Goal: Information Seeking & Learning: Learn about a topic

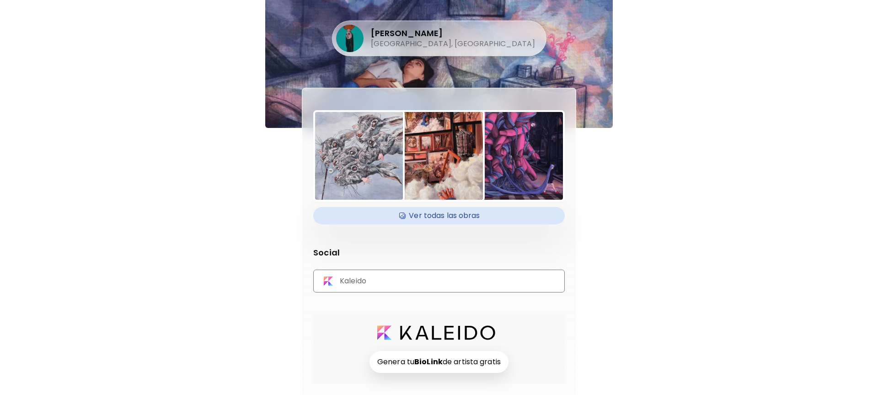
click at [447, 288] on div "Kaleido" at bounding box center [439, 281] width 252 height 23
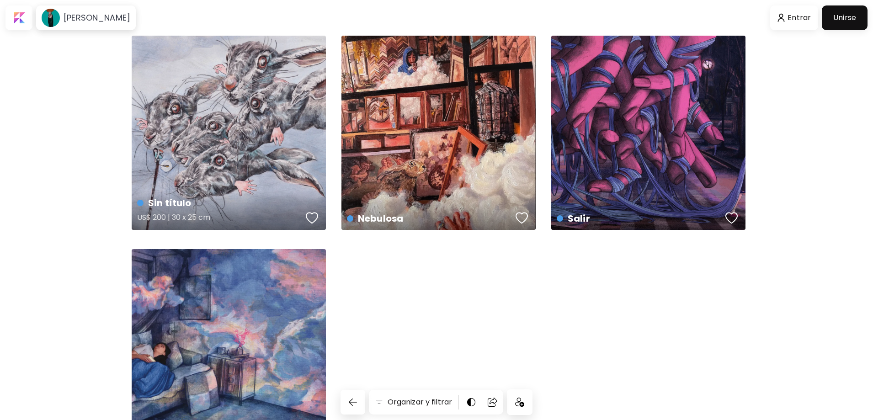
click at [236, 129] on div "Sin título US$ 200 | 30 x 25 cm" at bounding box center [229, 133] width 194 height 194
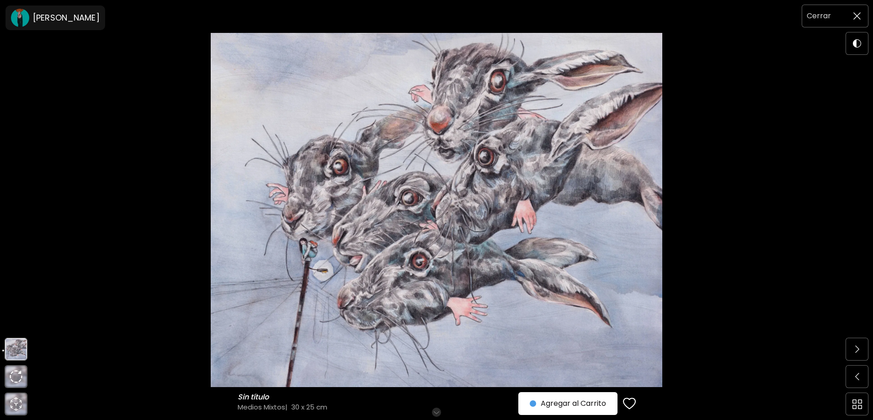
click at [856, 17] on img at bounding box center [857, 15] width 7 height 7
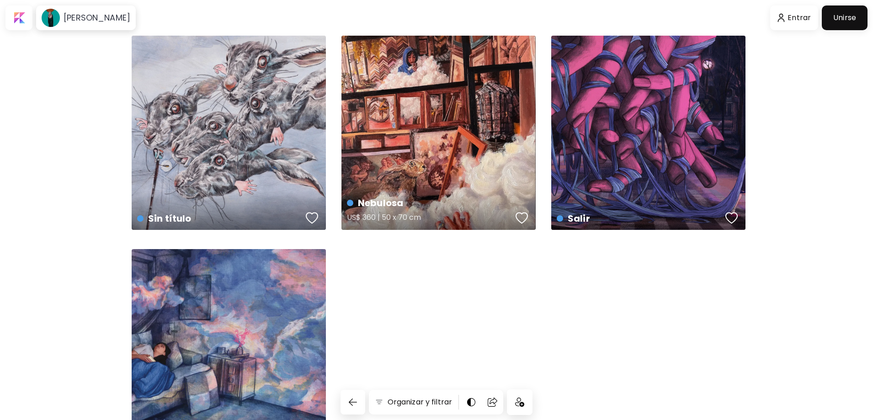
click at [438, 99] on div "Nebulosa US$ 360 | 50 x 70 cm" at bounding box center [439, 133] width 194 height 194
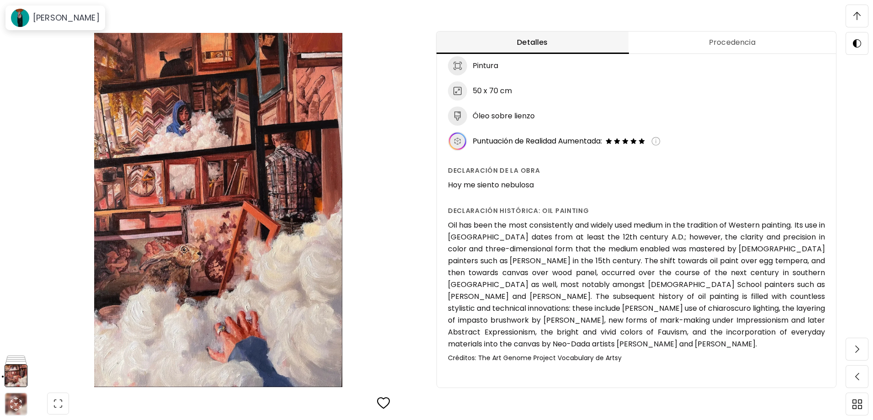
scroll to position [960, 0]
click at [576, 227] on h6 "Oil has been the most consistently and widely used medium in the tradition of W…" at bounding box center [636, 285] width 377 height 131
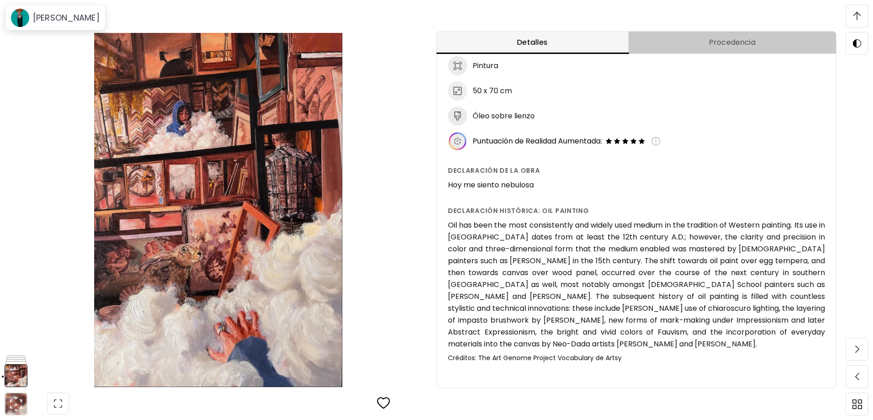
click at [723, 33] on button "Procedencia" at bounding box center [733, 43] width 208 height 22
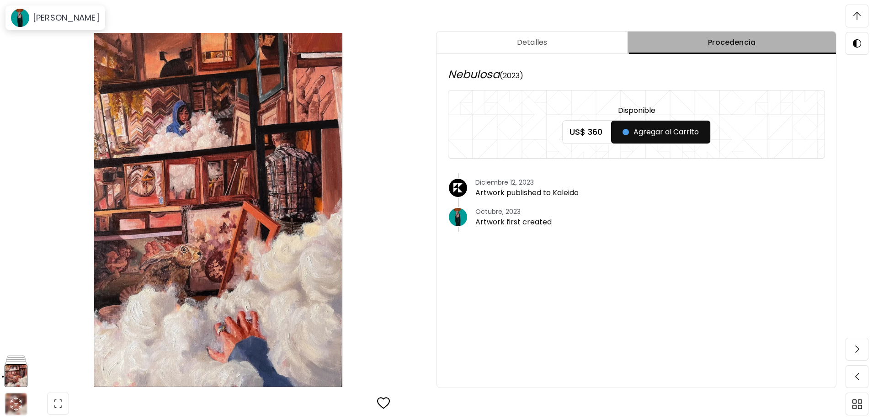
click at [790, 44] on span "Procedencia" at bounding box center [732, 42] width 198 height 11
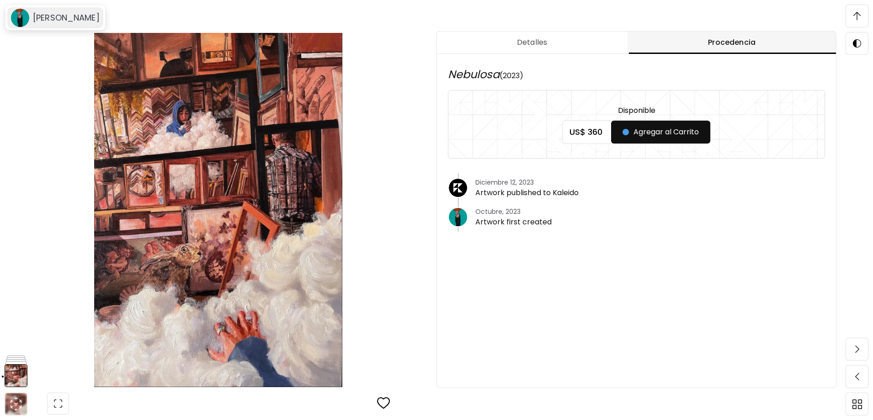
click at [29, 14] on div "[PERSON_NAME]" at bounding box center [64, 17] width 70 height 11
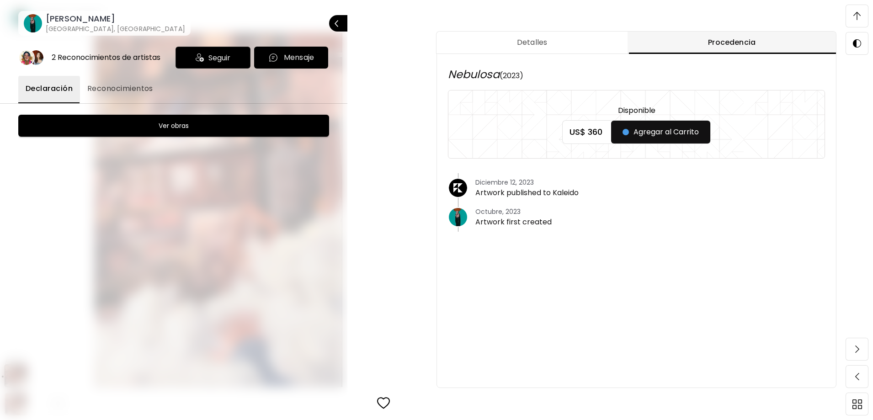
click at [104, 87] on span "Reconocimientos" at bounding box center [120, 88] width 66 height 11
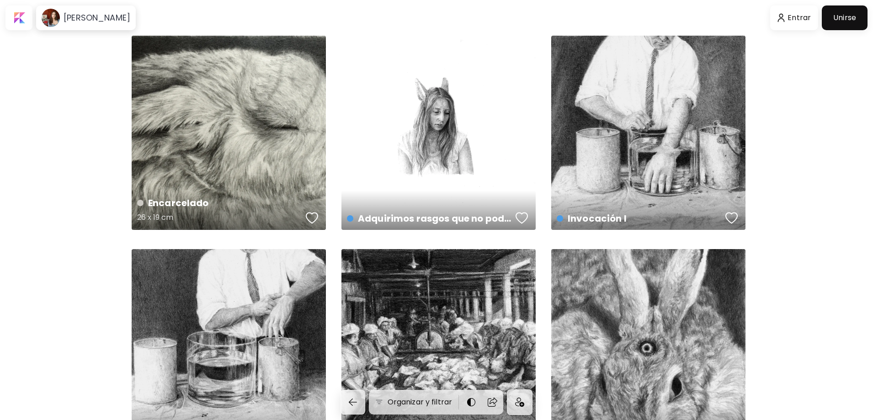
click at [262, 98] on div "Encarcelado 26 x 19 cm" at bounding box center [229, 133] width 194 height 194
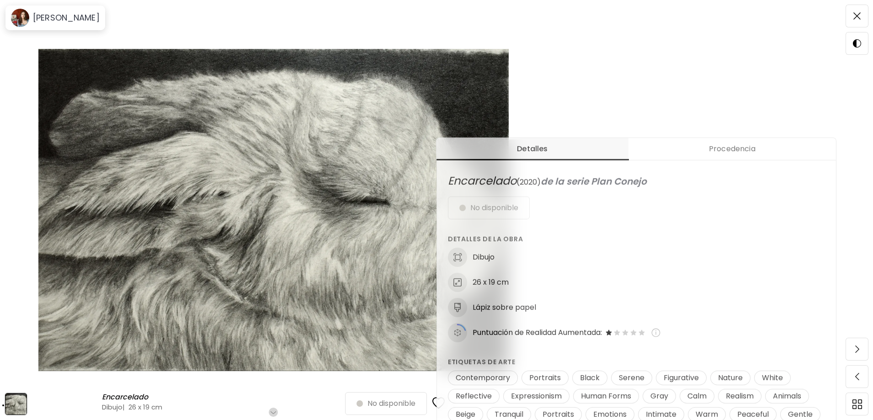
scroll to position [227, 0]
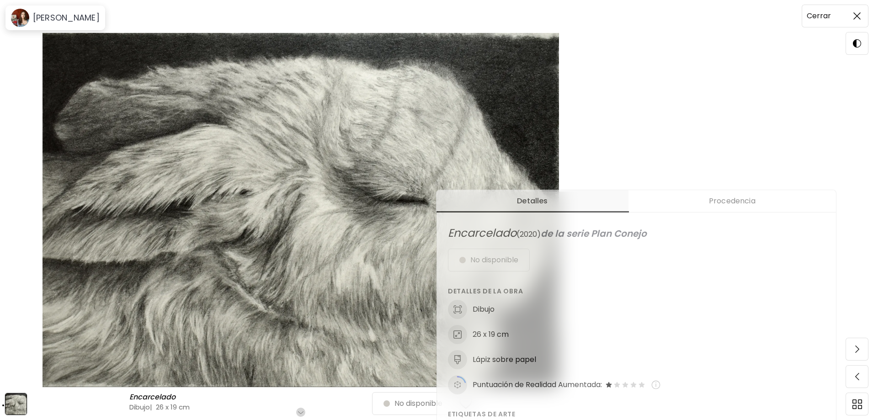
click at [859, 17] on img at bounding box center [857, 15] width 7 height 7
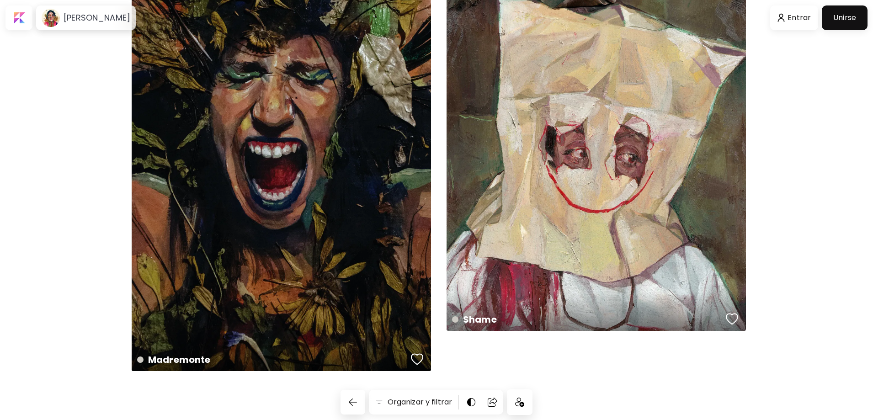
scroll to position [3758, 0]
